Goal: Participate in discussion

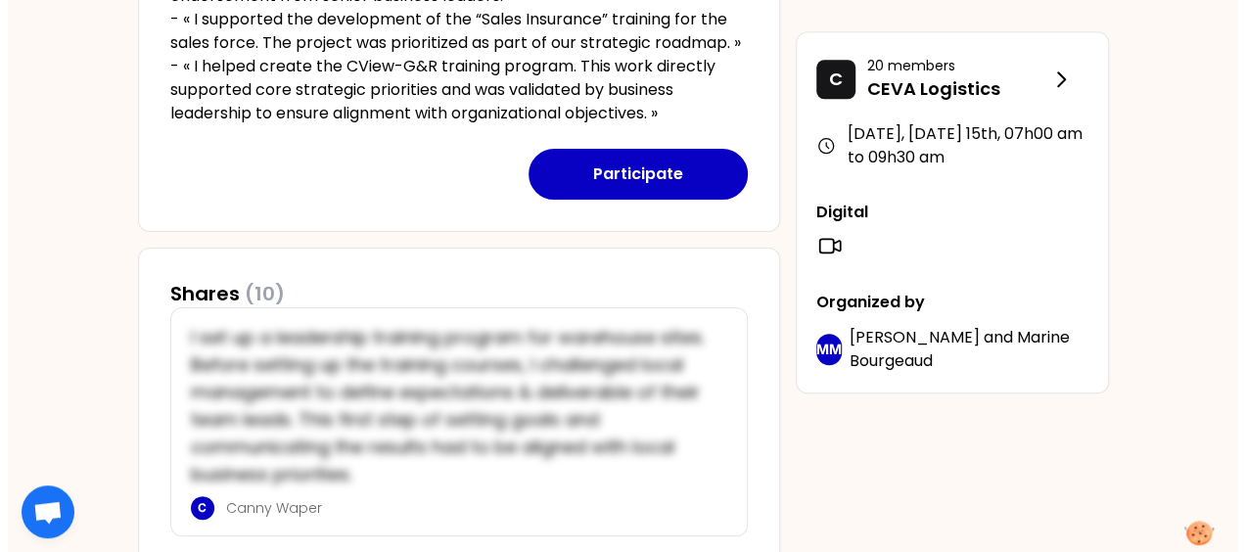
scroll to position [719, 0]
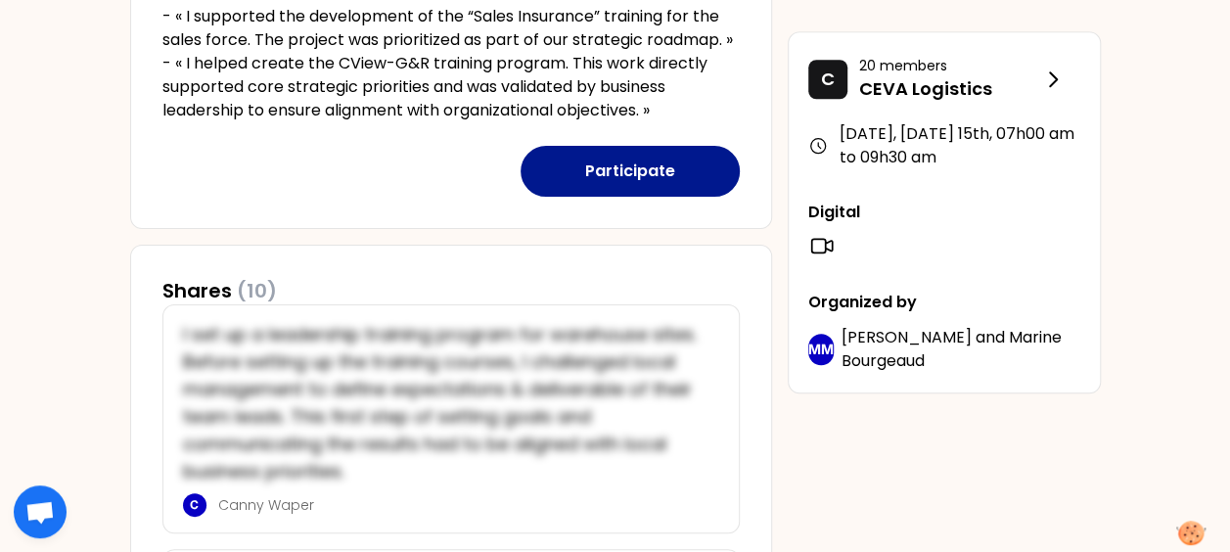
click at [631, 185] on button "Participate" at bounding box center [630, 171] width 219 height 51
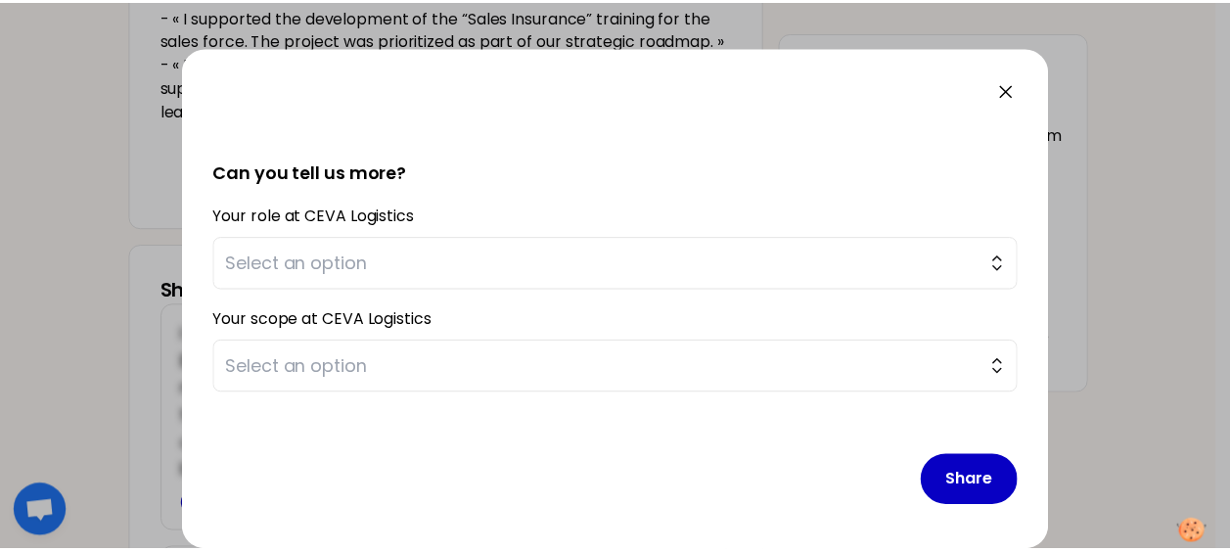
scroll to position [0, 0]
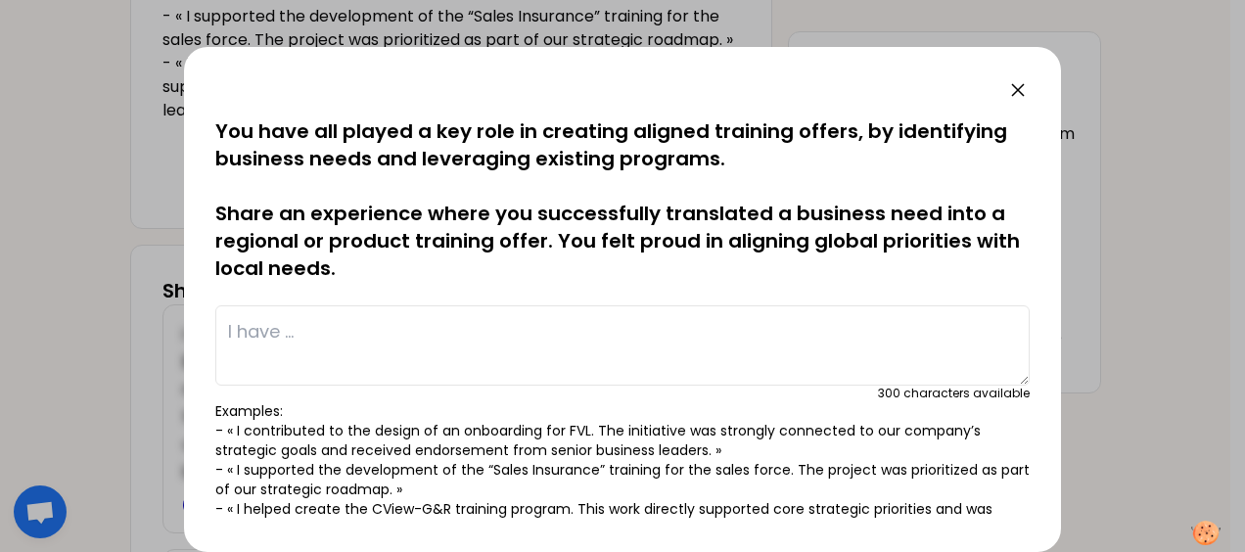
click at [1017, 92] on icon at bounding box center [1017, 89] width 23 height 23
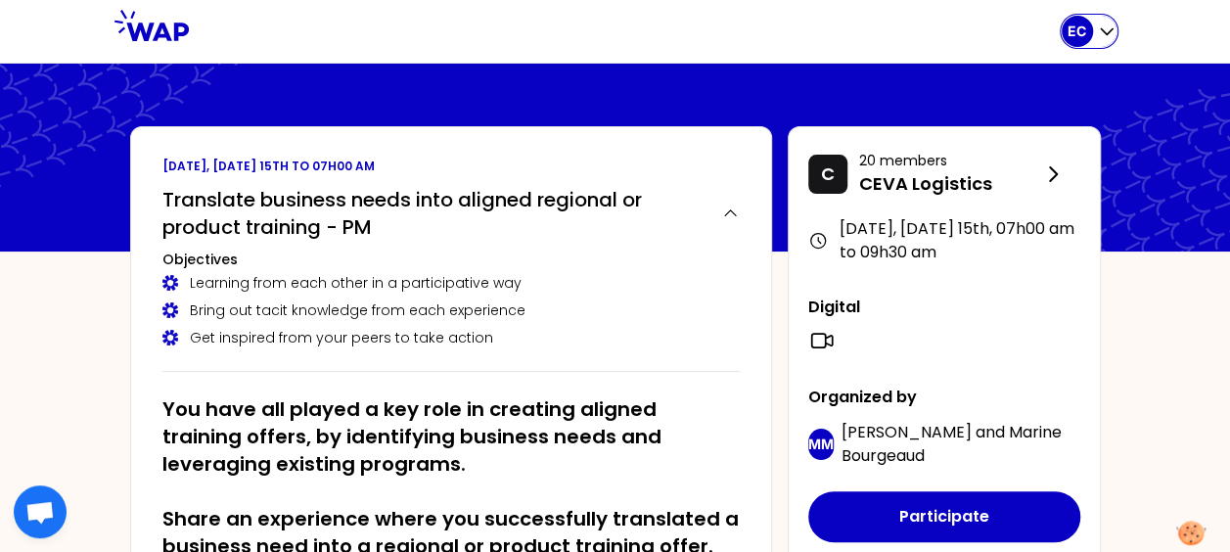
click at [1104, 23] on icon "button" at bounding box center [1107, 32] width 20 height 20
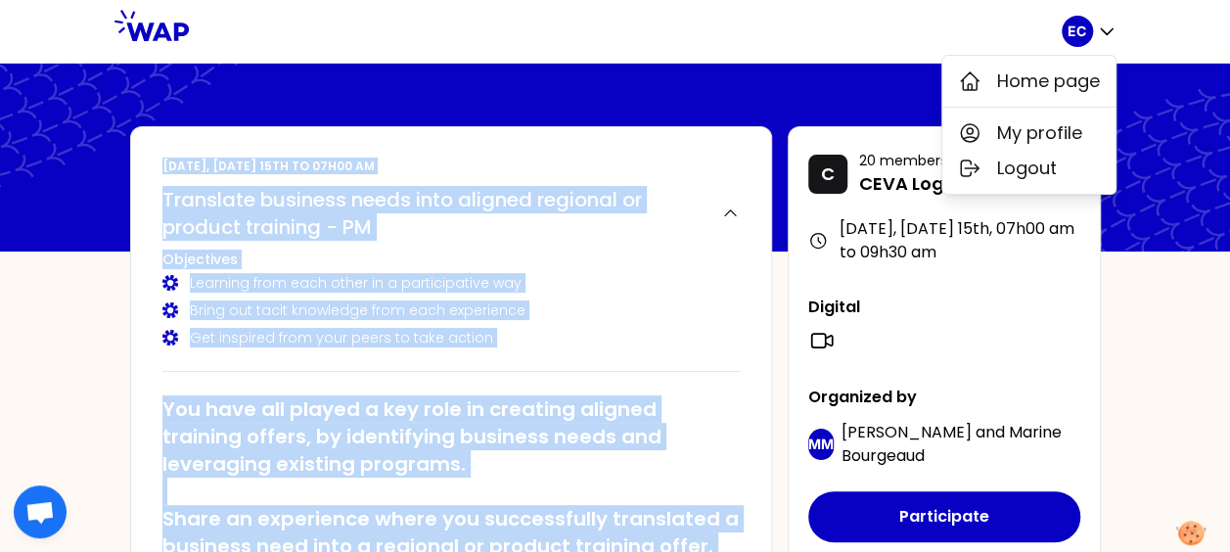
drag, startPoint x: 661, startPoint y: 476, endPoint x: 160, endPoint y: 167, distance: 588.2
click at [160, 167] on div "[DATE], [DATE] 15th to 07h00 am Translate business needs into aligned regional …" at bounding box center [451, 537] width 642 height 822
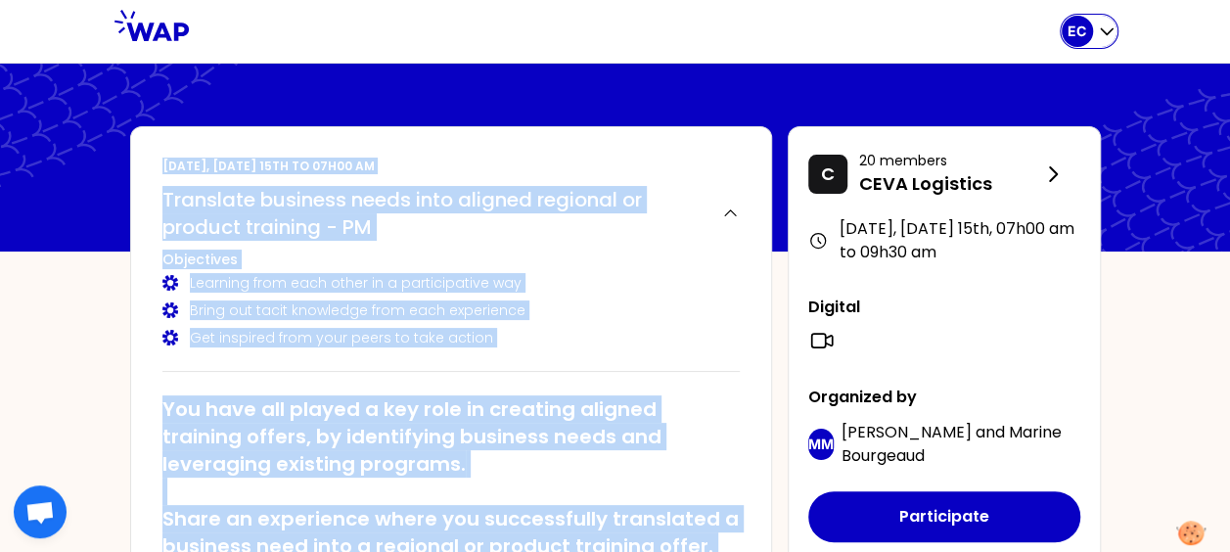
copy div "Loremipsu 1587, Dolors 47am co 82a72 el Seddoeius temporin utlab etdo magnaal e…"
